Goal: Task Accomplishment & Management: Use online tool/utility

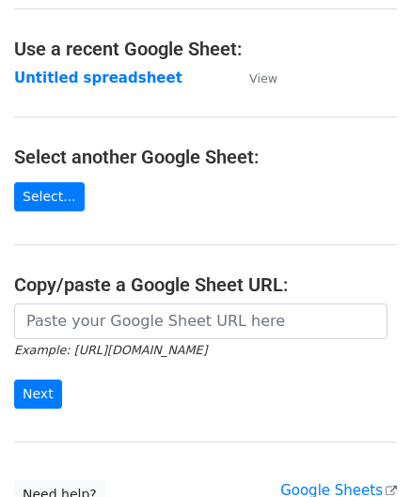
scroll to position [94, 0]
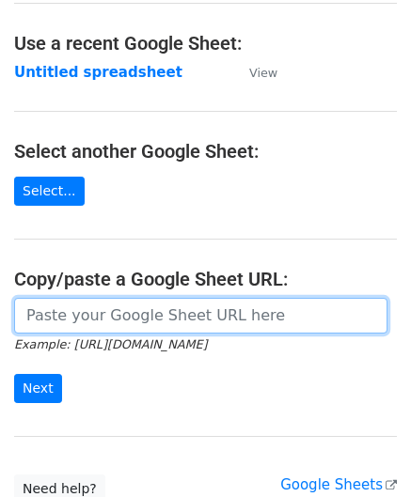
click at [100, 309] on input "url" at bounding box center [200, 316] width 373 height 36
paste input "https://docs.google.com/spreadsheets/d/1rt6fyy_kW8Bog15CUIJ6OMqYVo1wecm66TNI_P8…"
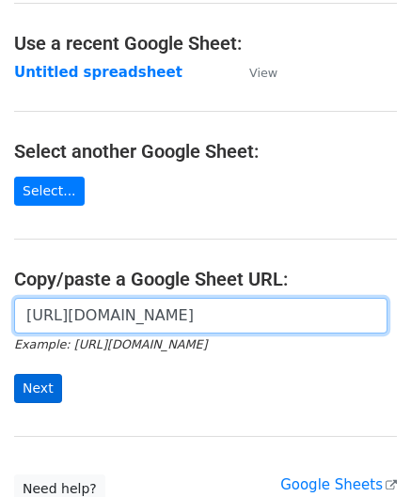
type input "https://docs.google.com/spreadsheets/d/1rt6fyy_kW8Bog15CUIJ6OMqYVo1wecm66TNI_P8…"
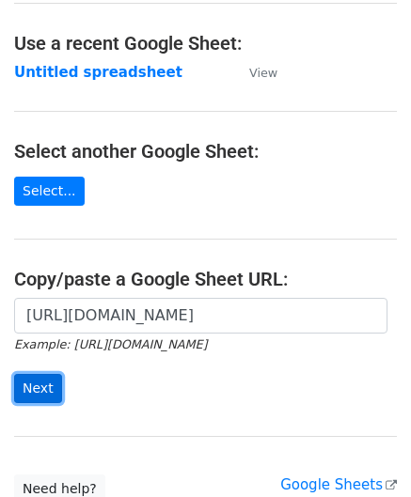
click at [35, 379] on input "Next" at bounding box center [38, 388] width 48 height 29
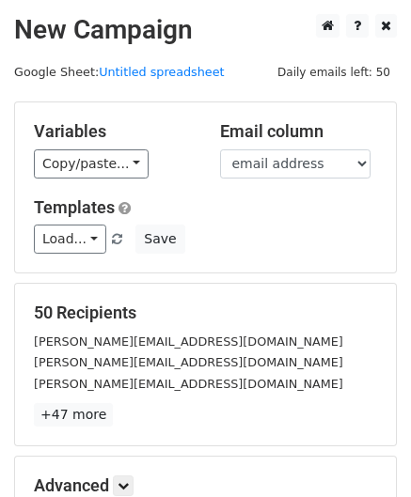
scroll to position [229, 0]
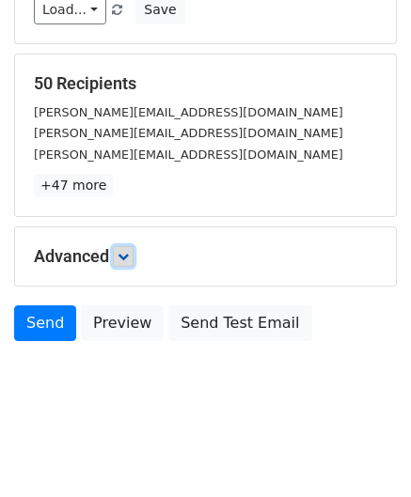
click at [123, 251] on icon at bounding box center [123, 256] width 11 height 11
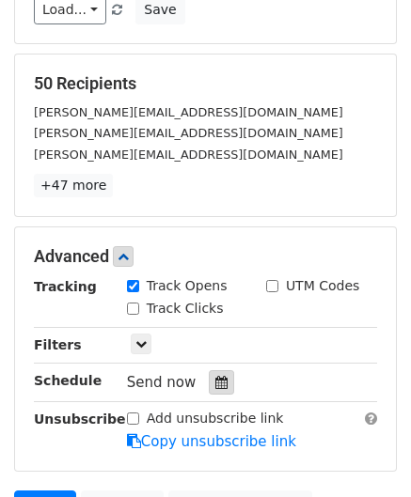
click at [210, 386] on div at bounding box center [221, 383] width 25 height 24
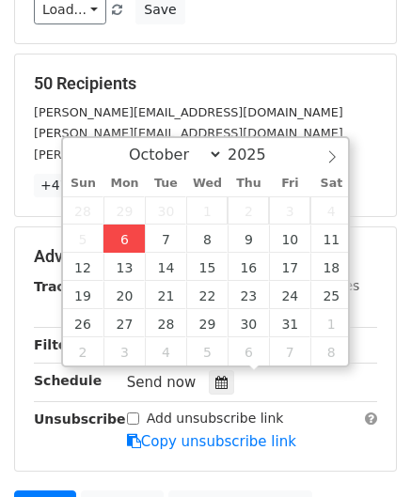
type input "[DATE] 12:00"
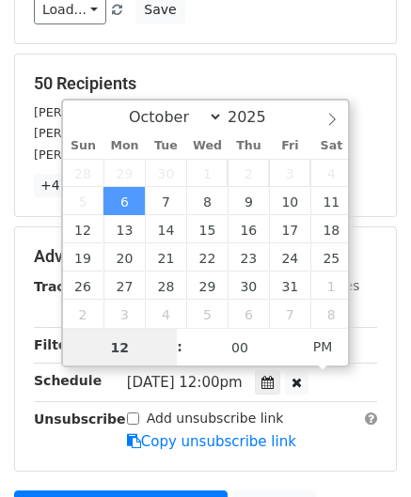
scroll to position [0, 0]
paste input "Hour"
type input "2"
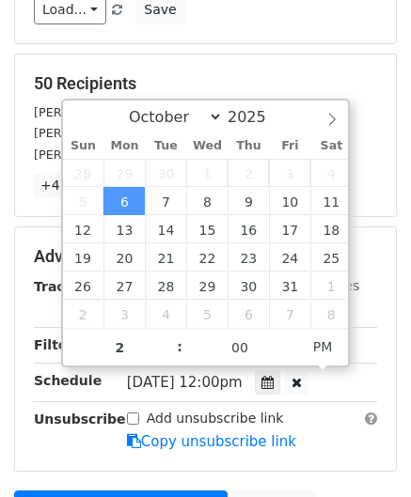
type input "[DATE] 14:00"
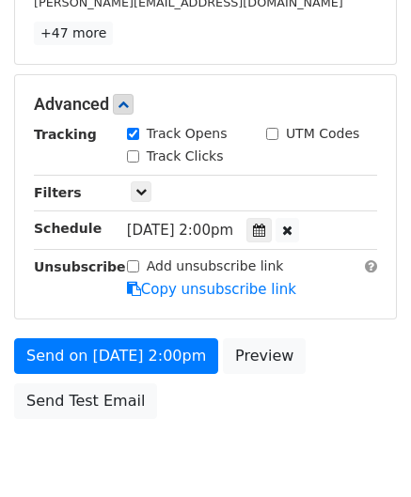
scroll to position [457, 0]
